Goal: Task Accomplishment & Management: Manage account settings

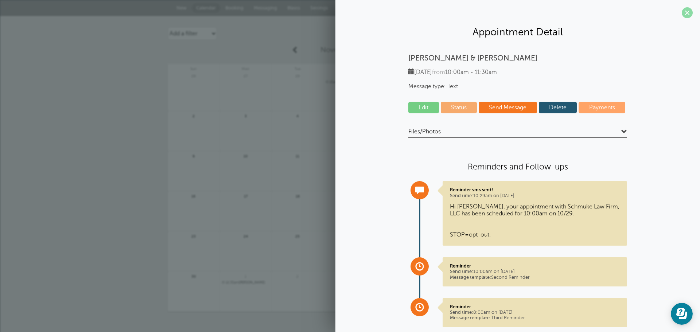
click at [683, 15] on span at bounding box center [686, 12] width 11 height 11
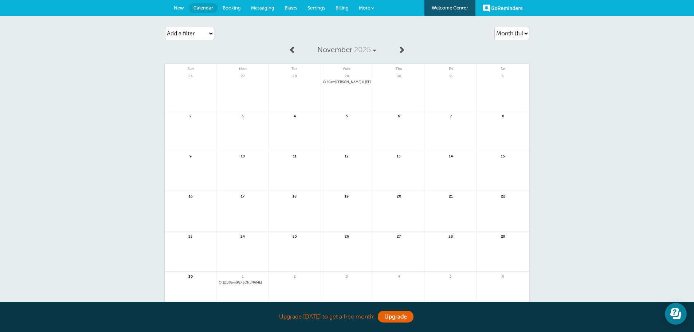
click at [316, 1] on link "Settings" at bounding box center [316, 8] width 28 height 16
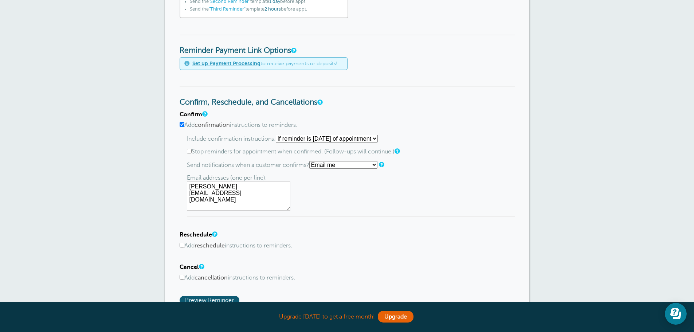
scroll to position [291, 0]
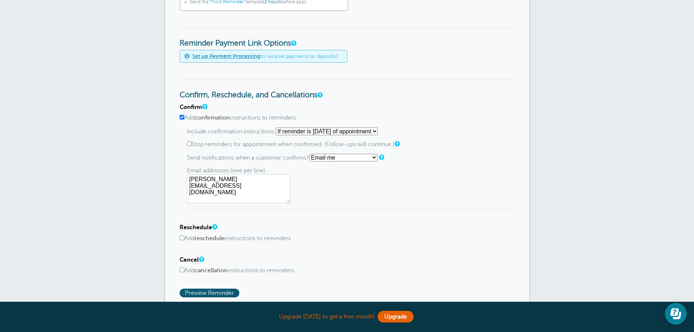
click at [187, 144] on input "Stop reminders for appointment when confirmed. (Follow-ups will continue.)" at bounding box center [189, 143] width 5 height 5
checkbox input "true"
click at [279, 180] on textarea "[PERSON_NAME][EMAIL_ADDRESS][DOMAIN_NAME]" at bounding box center [238, 188] width 103 height 29
type textarea "[PERSON_NAME][EMAIL_ADDRESS][DOMAIN_NAME]"
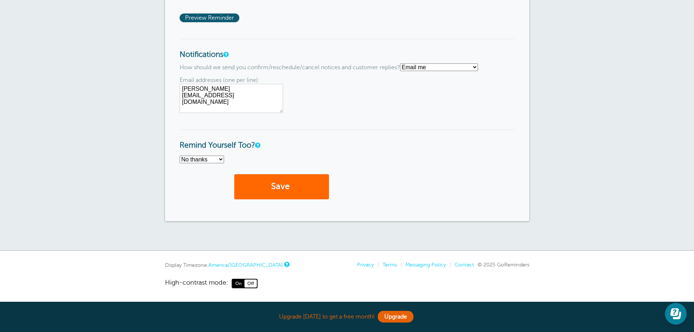
scroll to position [573, 0]
click at [290, 177] on button "Save" at bounding box center [281, 186] width 95 height 25
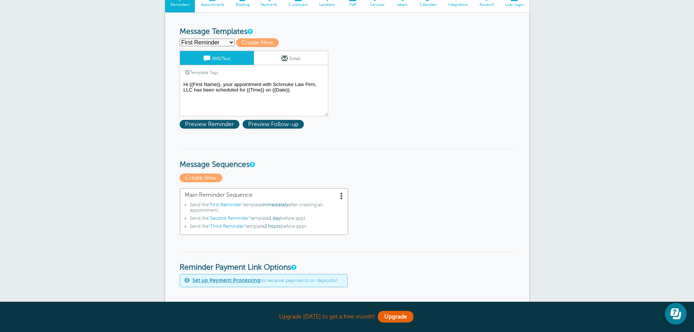
scroll to position [73, 0]
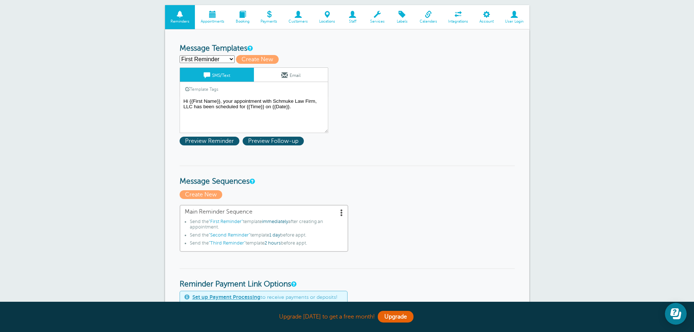
click at [222, 58] on select "First Reminder Second Reminder Third Reminder Create new..." at bounding box center [207, 59] width 55 height 8
select select "163865"
click at [180, 55] on select "First Reminder Second Reminder Third Reminder Create new..." at bounding box center [207, 59] width 55 height 8
type input "Second Reminder"
type textarea "Hi {{First Name}}, just a reminder that you have an appointment with Schmuke La…"
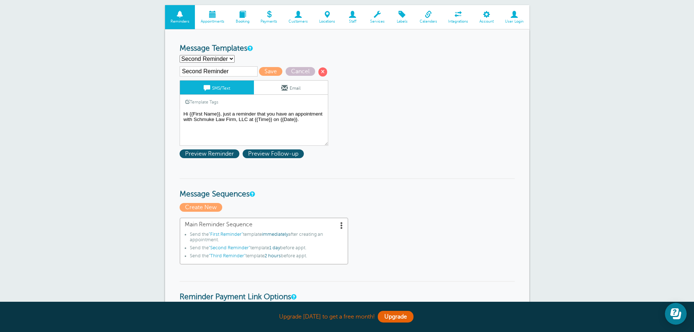
click at [221, 59] on select "First Reminder Second Reminder Third Reminder Create new..." at bounding box center [207, 59] width 55 height 8
select select "163866"
click at [180, 55] on select "First Reminder Second Reminder Third Reminder Create new..." at bounding box center [207, 59] width 55 height 8
type input "Third Reminder"
type textarea "Hi {{First Name}}, don't forget! You have an appointment with Schmuke Law Firm,…"
